Goal: Information Seeking & Learning: Learn about a topic

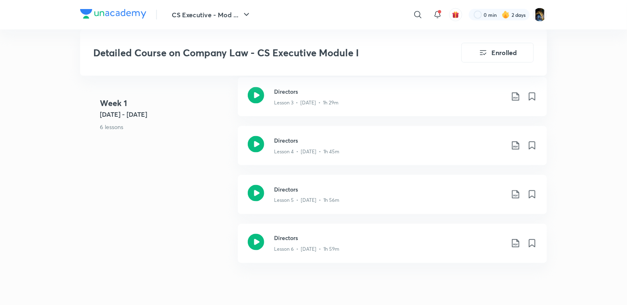
scroll to position [586, 0]
click at [255, 152] on icon at bounding box center [256, 143] width 16 height 16
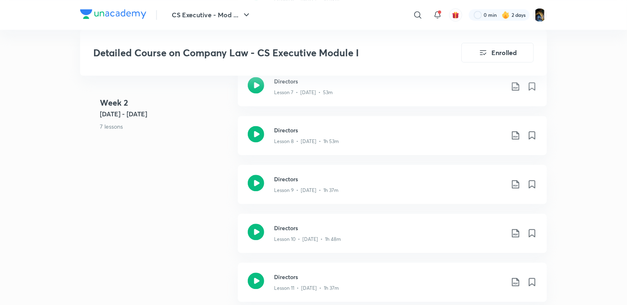
scroll to position [844, 0]
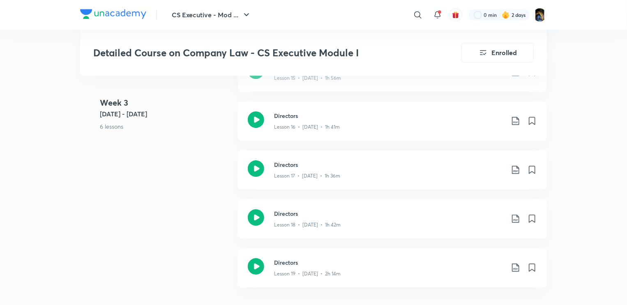
scroll to position [1285, 0]
